Goal: Task Accomplishment & Management: Manage account settings

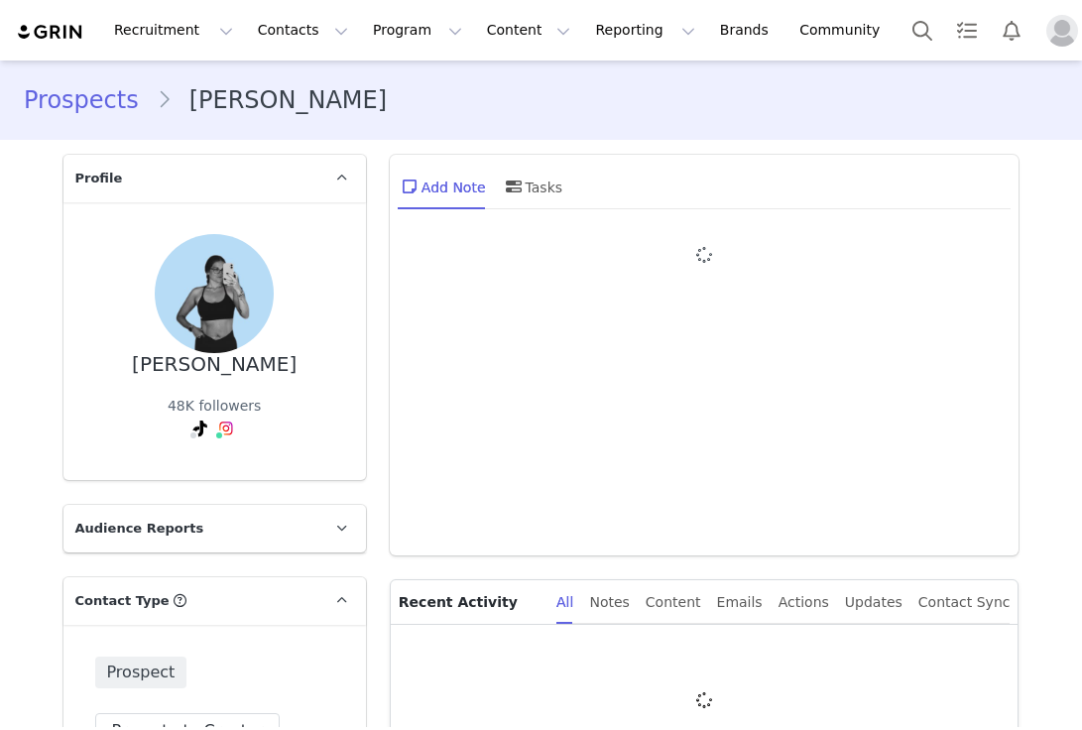
type input "+1 ([GEOGRAPHIC_DATA])"
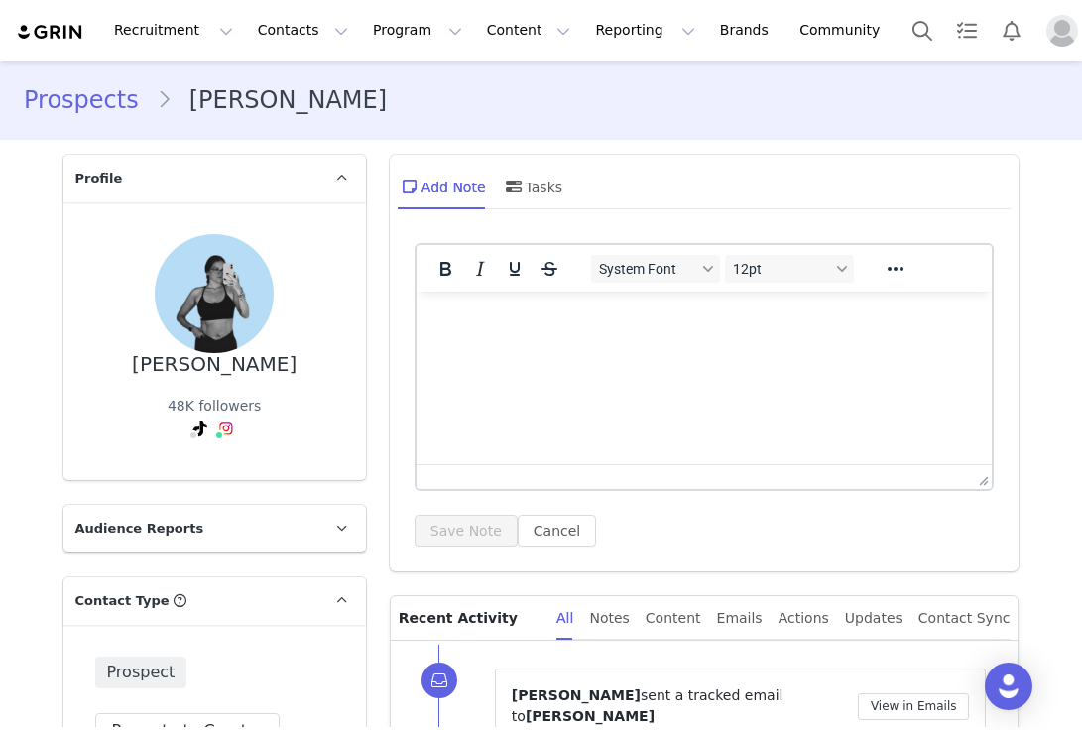
click at [46, 26] on img at bounding box center [50, 32] width 69 height 19
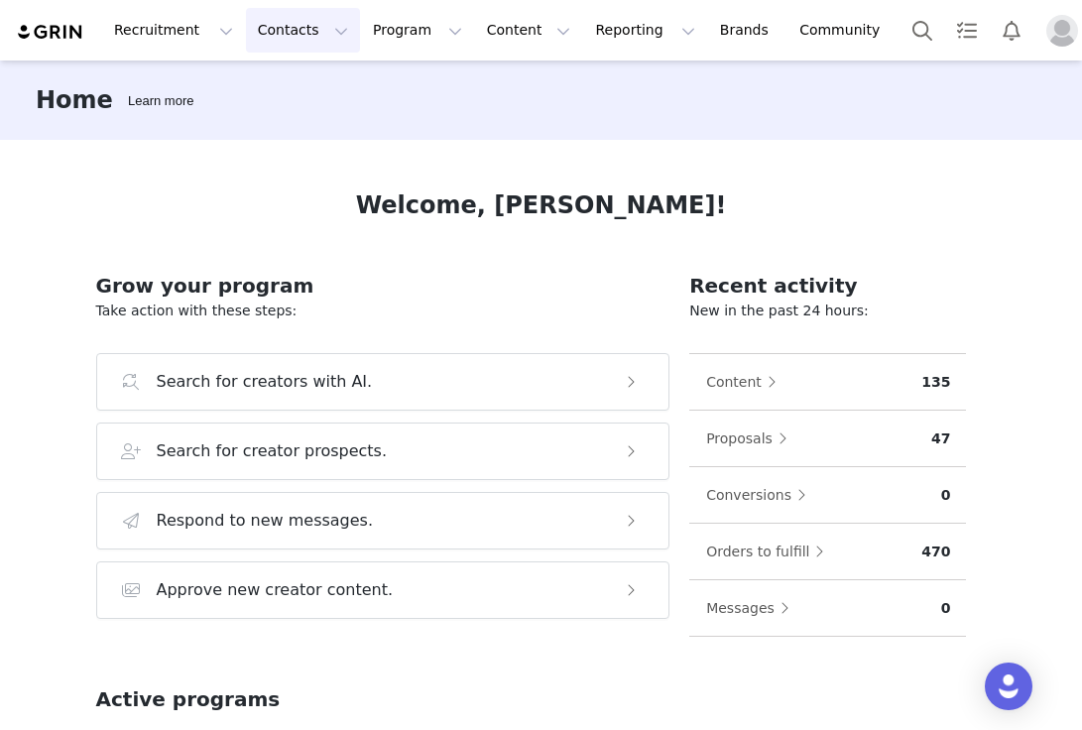
click at [277, 28] on button "Contacts Contacts" at bounding box center [303, 30] width 114 height 45
click at [307, 91] on div "Creators" at bounding box center [310, 87] width 133 height 21
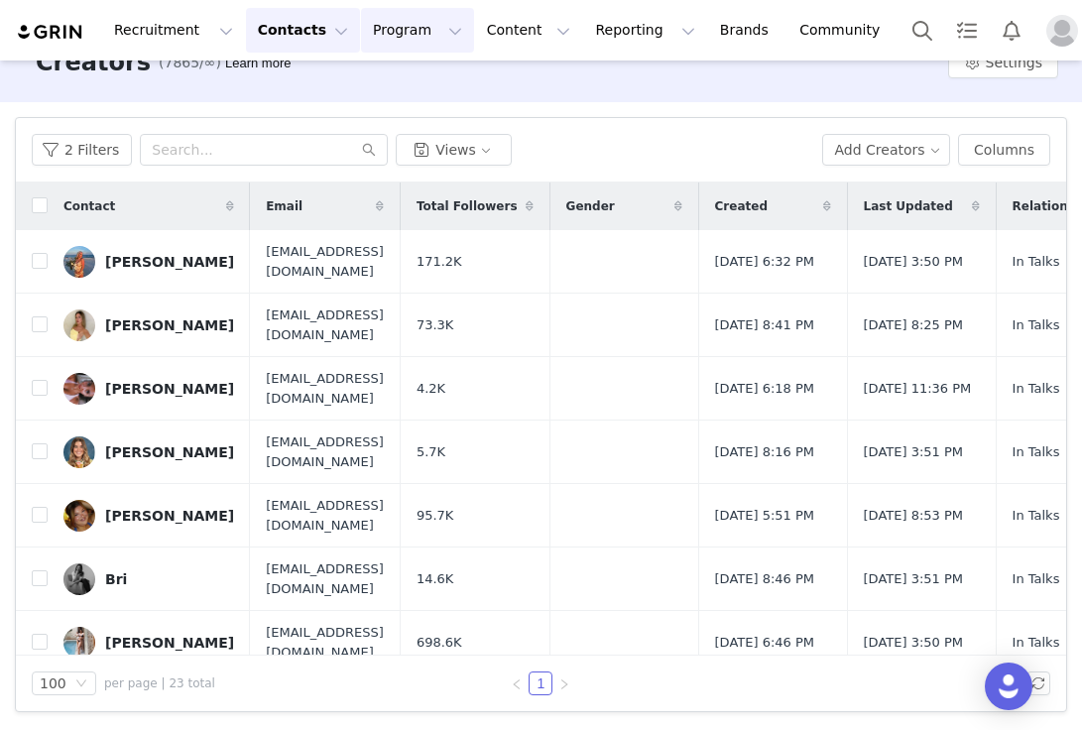
click at [391, 45] on button "Program Program" at bounding box center [417, 30] width 113 height 45
click at [409, 92] on p "Activations" at bounding box center [393, 87] width 76 height 21
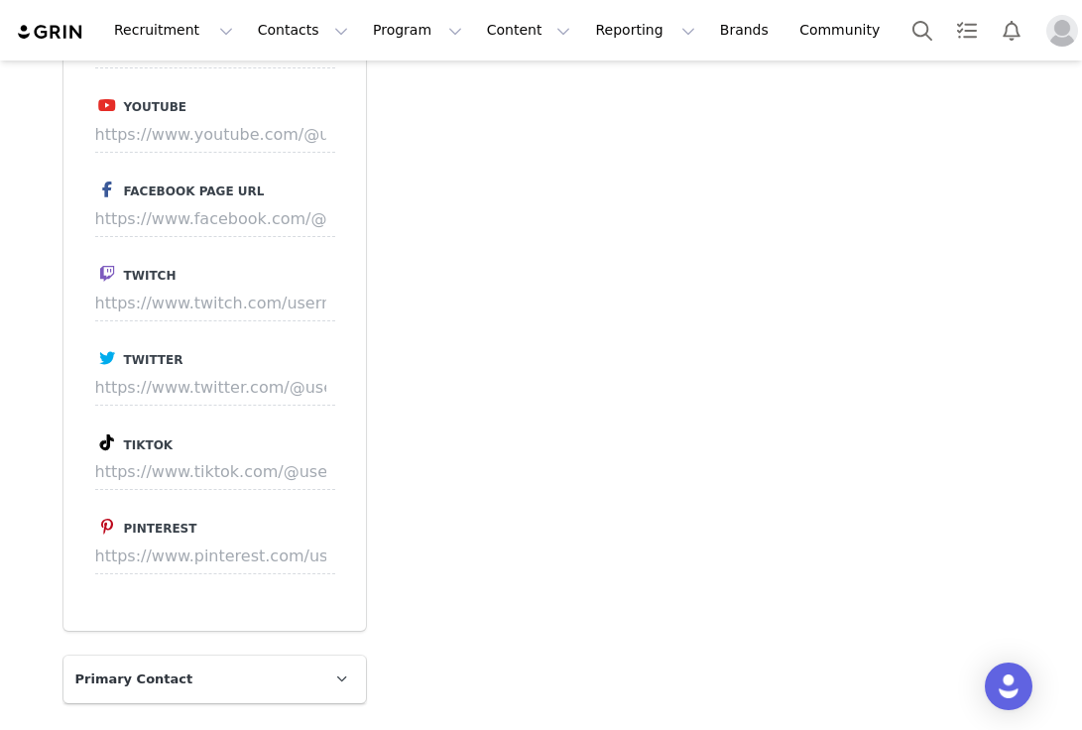
scroll to position [2963, 0]
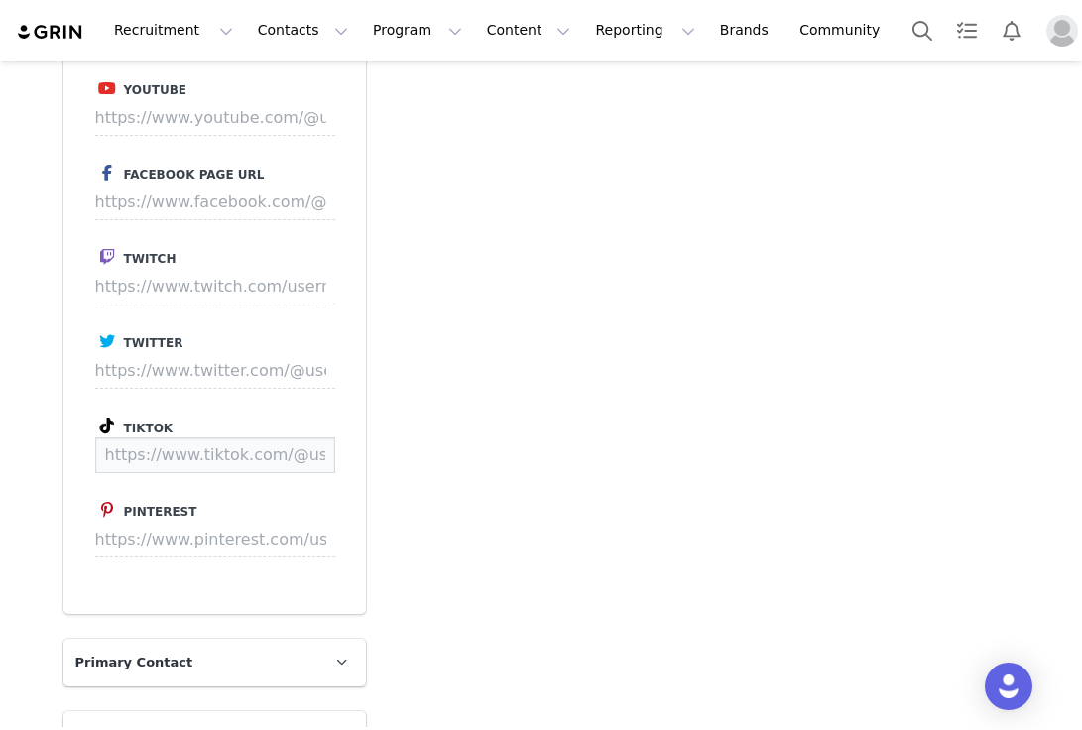
click at [186, 437] on input at bounding box center [215, 455] width 240 height 36
paste input "[URL][DOMAIN_NAME][DOMAIN_NAME]"
type input "[URL][DOMAIN_NAME][DOMAIN_NAME]"
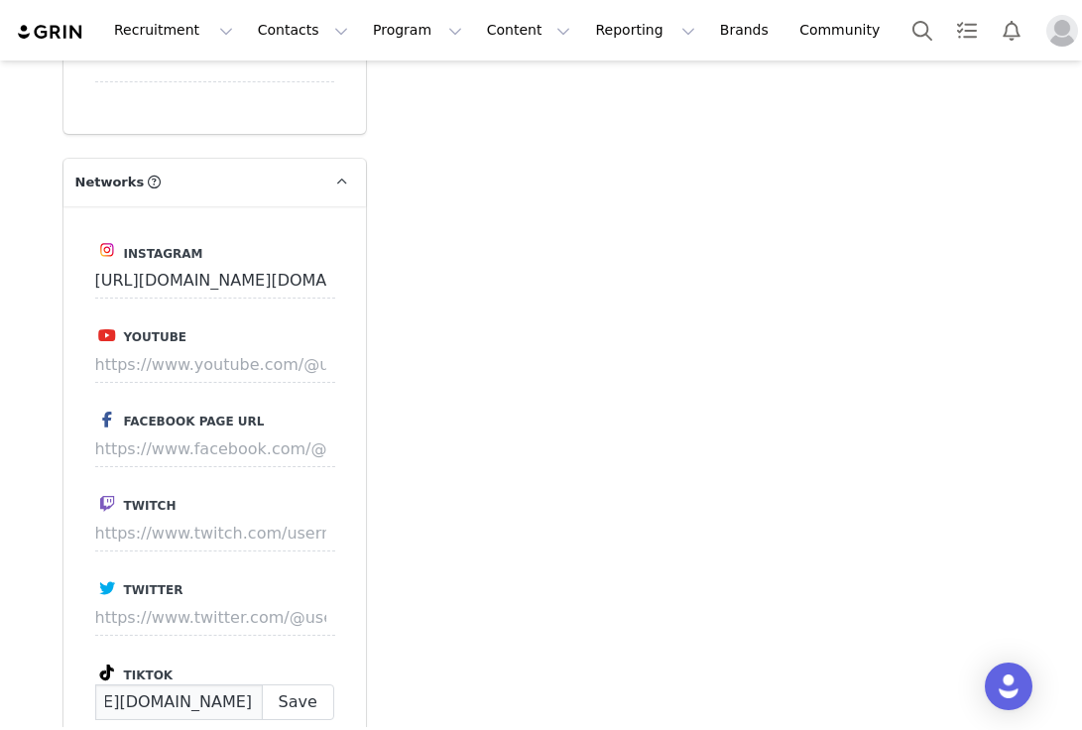
scroll to position [2737, 0]
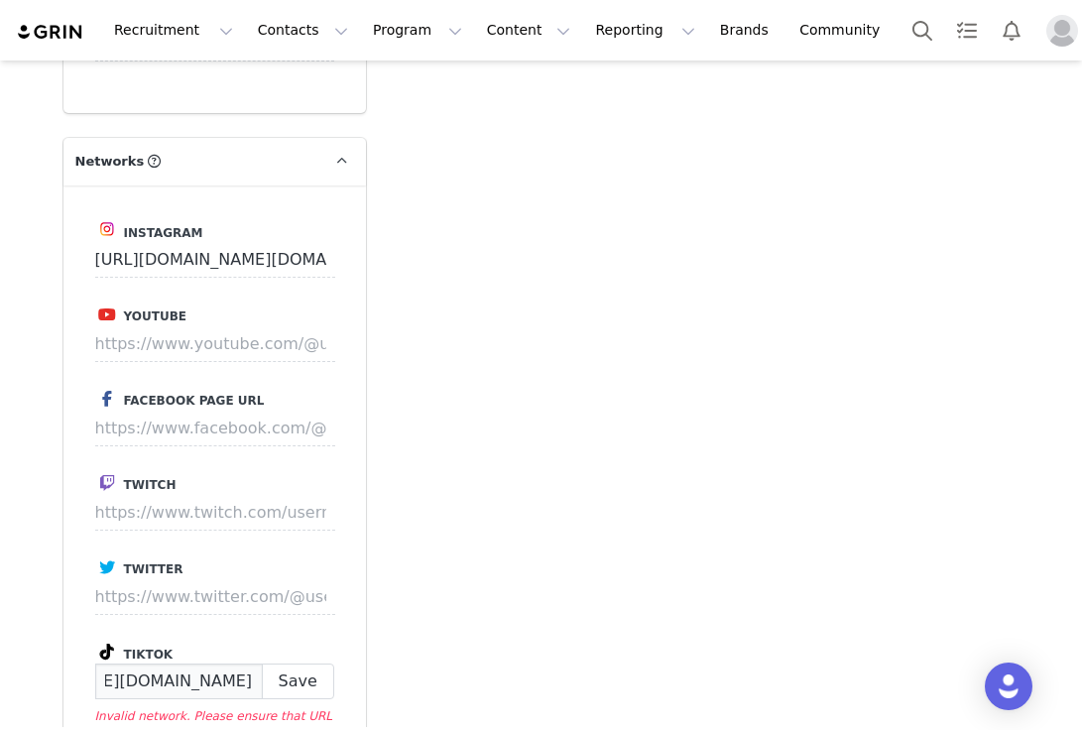
click at [202, 663] on input "[URL][DOMAIN_NAME][DOMAIN_NAME]" at bounding box center [179, 681] width 168 height 36
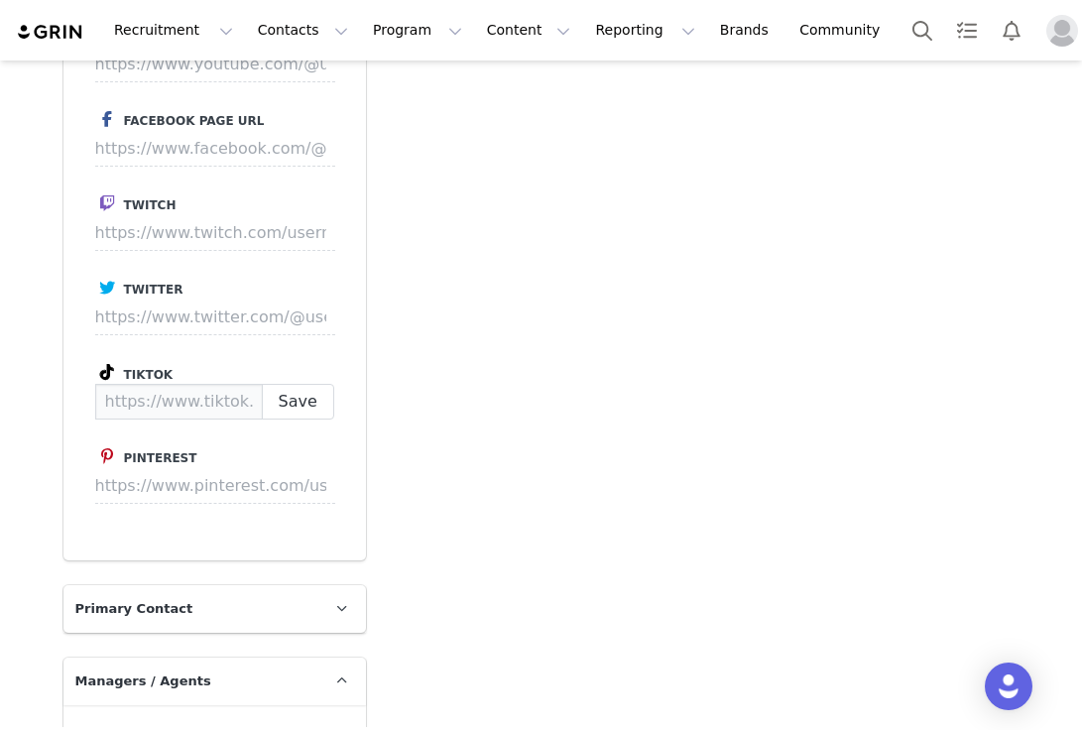
scroll to position [3016, 0]
click at [222, 386] on div "Instagram [URL][DOMAIN_NAME][DOMAIN_NAME] Youtube Facebook Page URL Twitch Twit…" at bounding box center [214, 234] width 302 height 654
click at [217, 385] on input at bounding box center [179, 403] width 168 height 36
paste input "[URL][DOMAIN_NAME]"
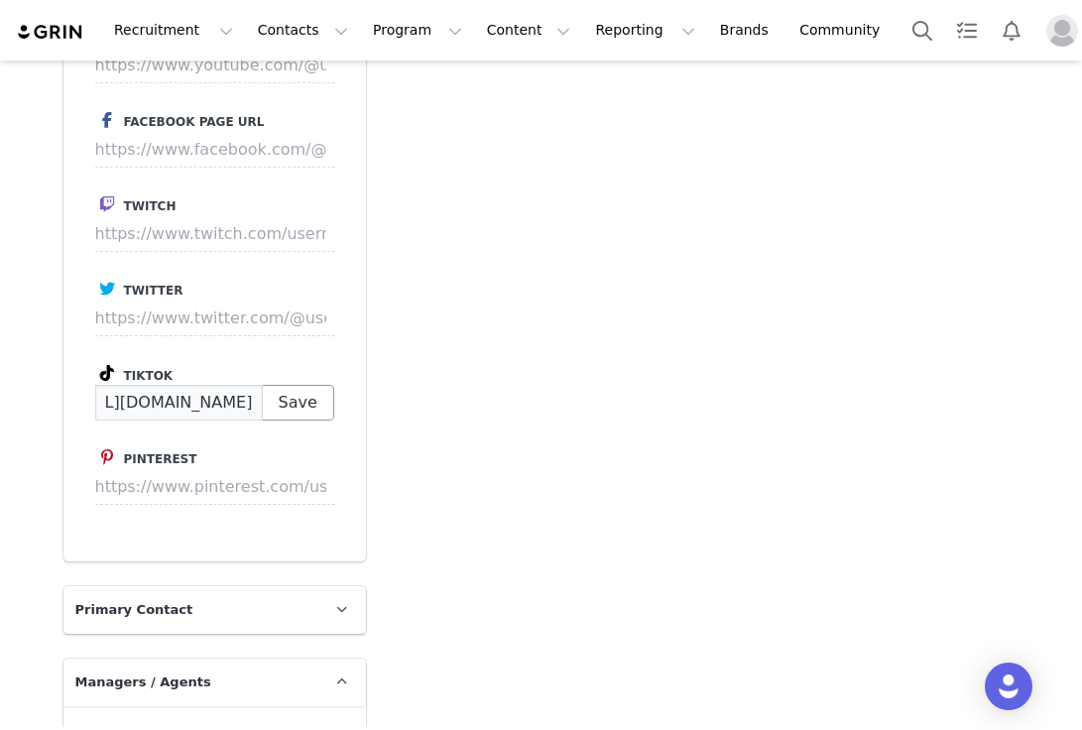
type input "[URL][DOMAIN_NAME]"
click at [291, 385] on button "Save" at bounding box center [298, 403] width 72 height 36
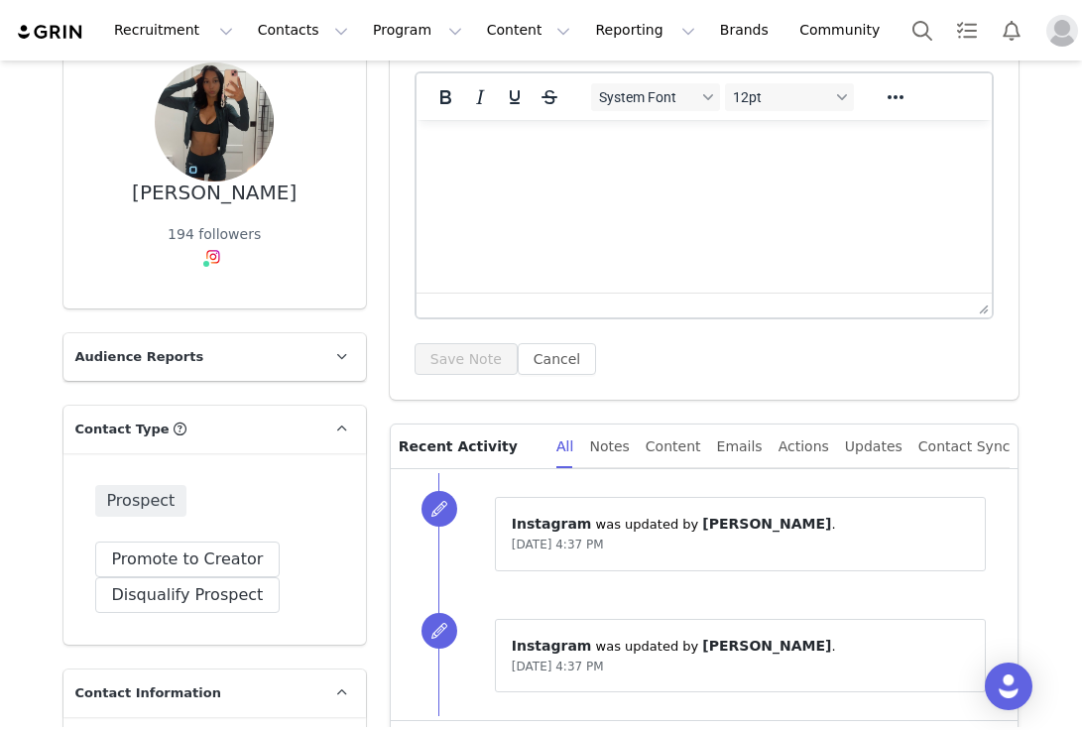
scroll to position [0, 0]
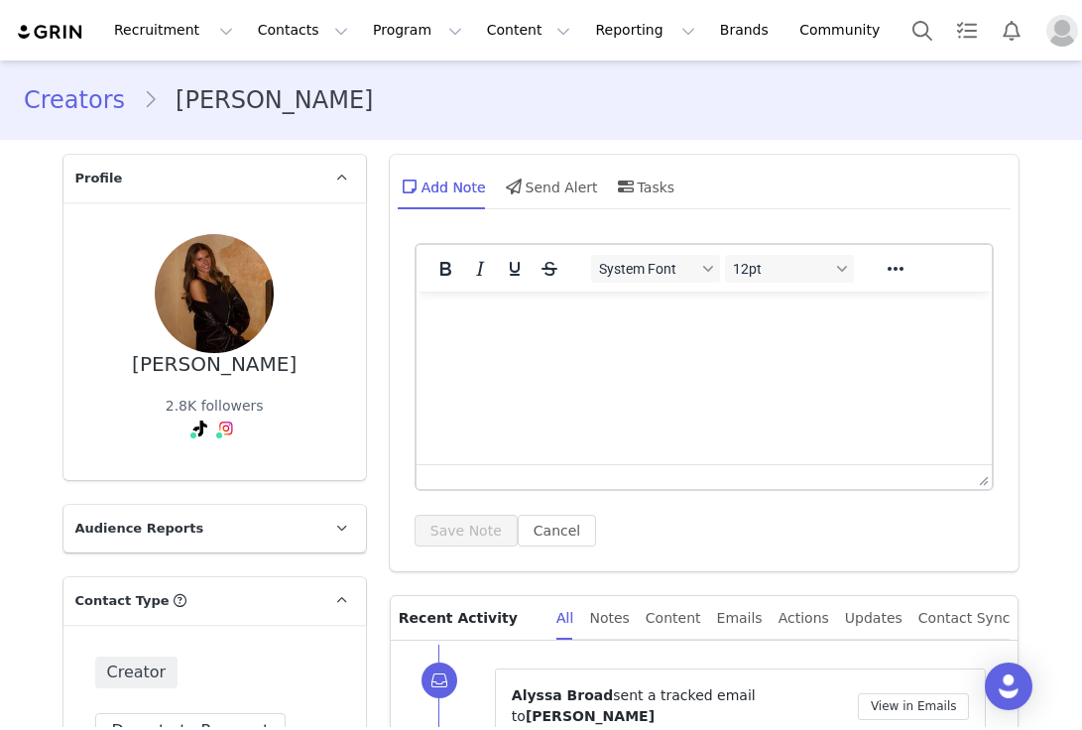
type input "+1 ([GEOGRAPHIC_DATA])"
